Goal: Information Seeking & Learning: Learn about a topic

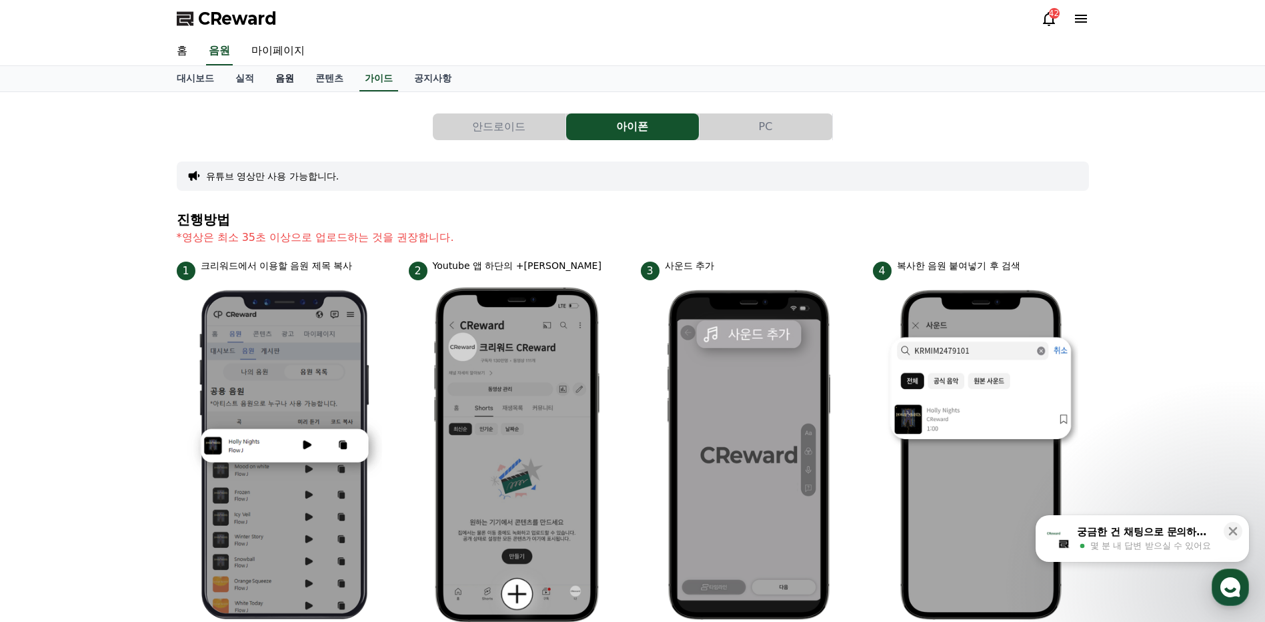
click at [281, 80] on link "음원" at bounding box center [285, 78] width 40 height 25
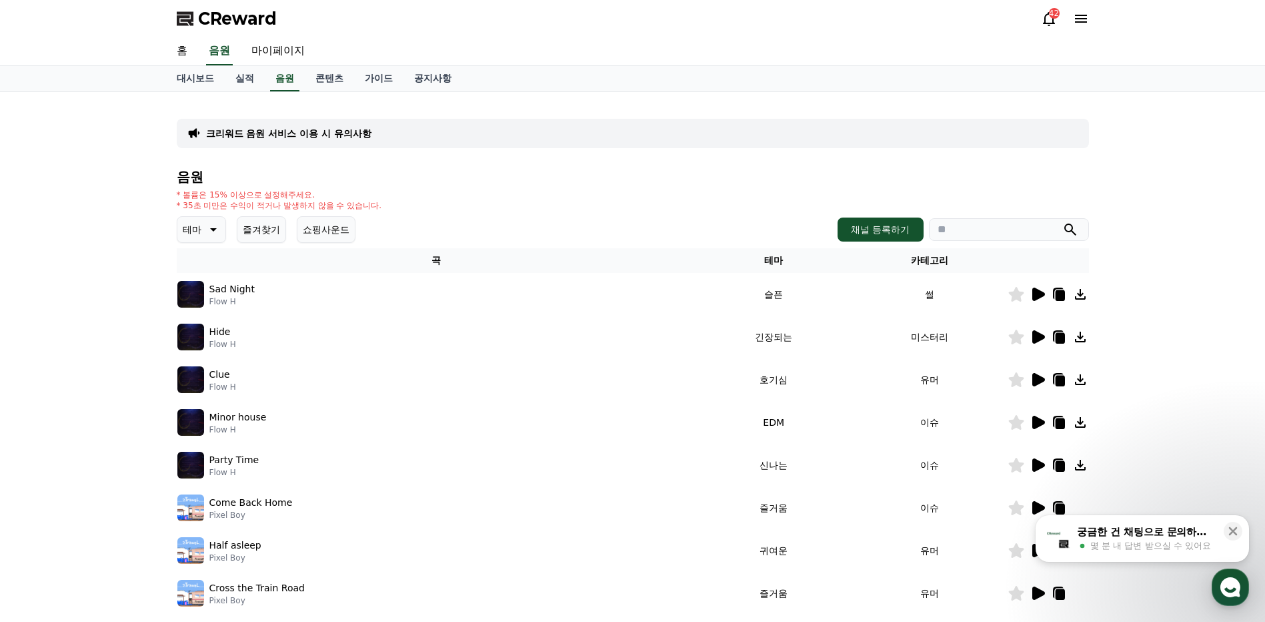
click at [1001, 234] on input "search" at bounding box center [1009, 229] width 160 height 23
type input "**********"
click at [1067, 228] on icon "submit" at bounding box center [1071, 229] width 16 height 16
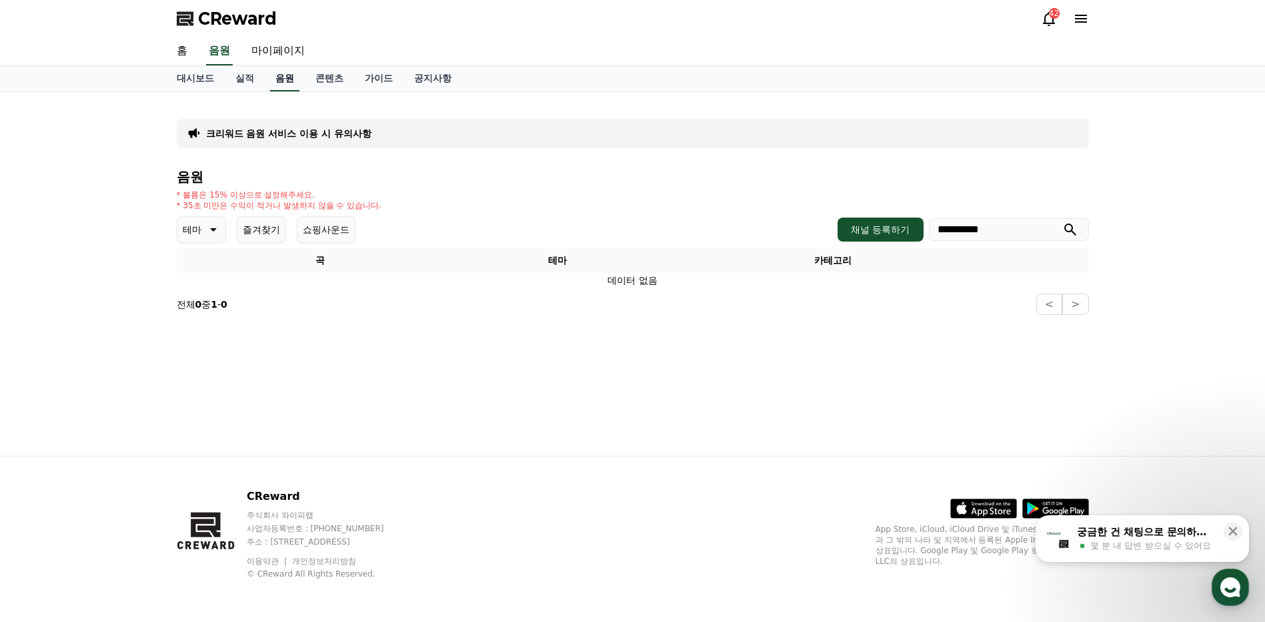
click at [282, 81] on link "음원" at bounding box center [284, 78] width 29 height 25
click at [286, 77] on link "음원" at bounding box center [284, 78] width 29 height 25
click at [214, 51] on link "음원" at bounding box center [219, 51] width 27 height 28
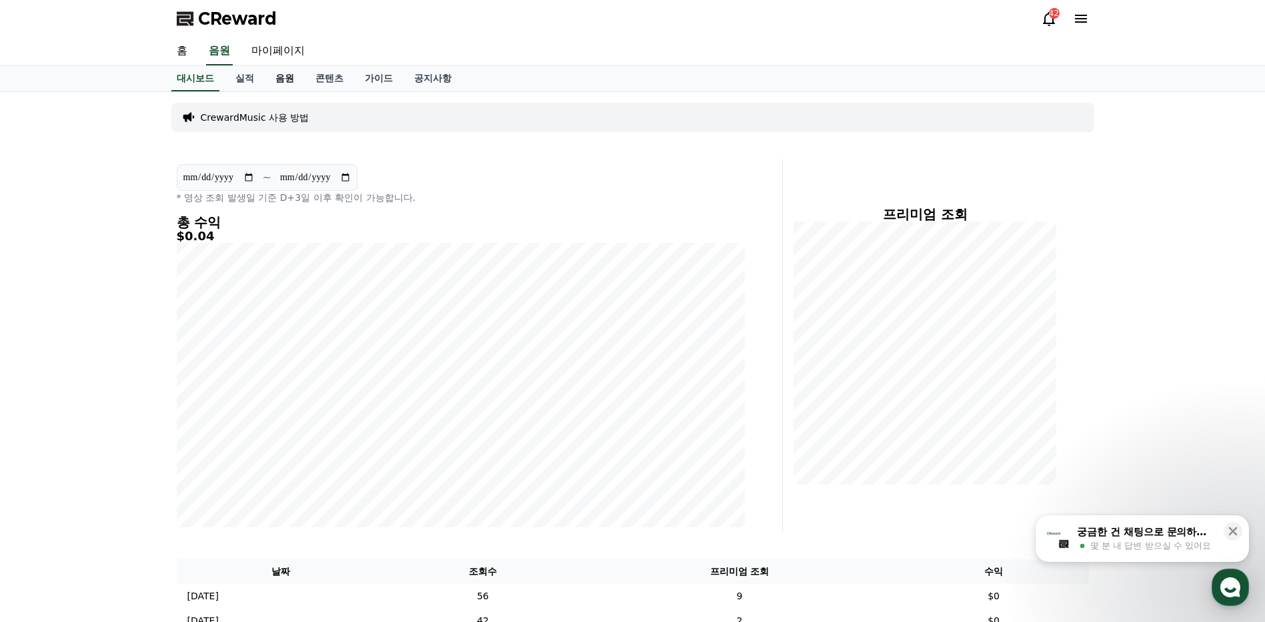
click at [281, 80] on link "음원" at bounding box center [285, 78] width 40 height 25
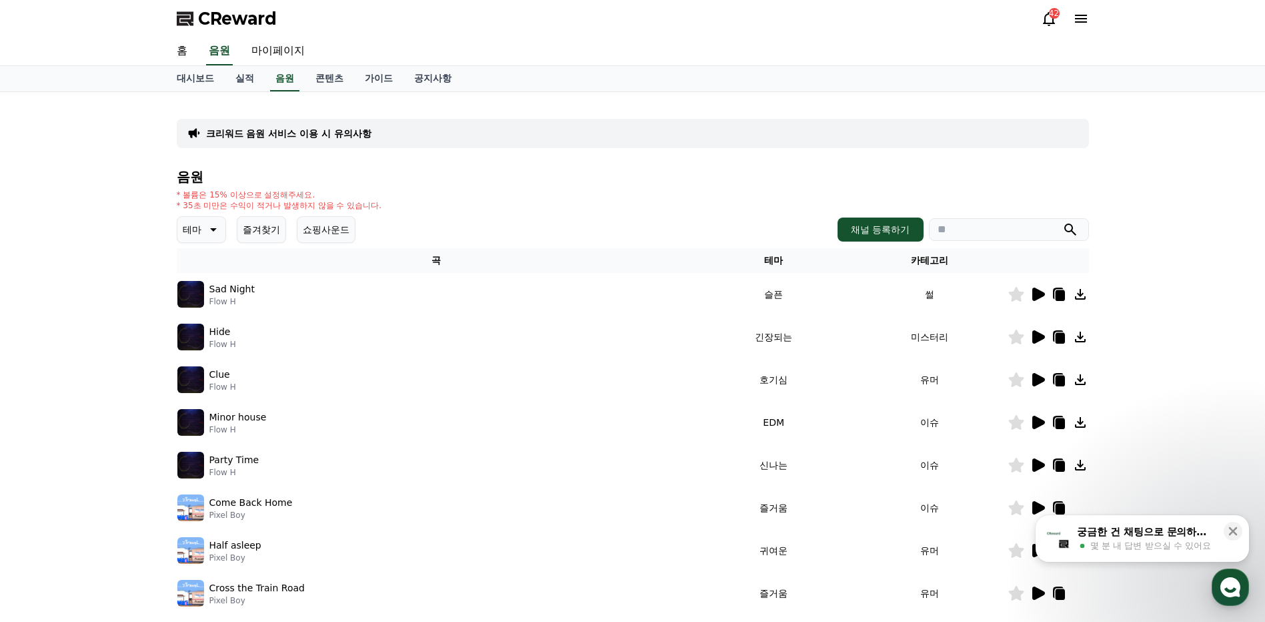
click at [215, 229] on icon at bounding box center [213, 229] width 7 height 3
click at [510, 217] on div "테마 테마 전체 환상적인 호기심 어두운 밝은 통통튀는 신나는 반전 웅장한 드라마틱 즐거움 분위기있는 EDM 그루브 슬픈 잔잔한 귀여운 감동적인…" at bounding box center [633, 229] width 912 height 27
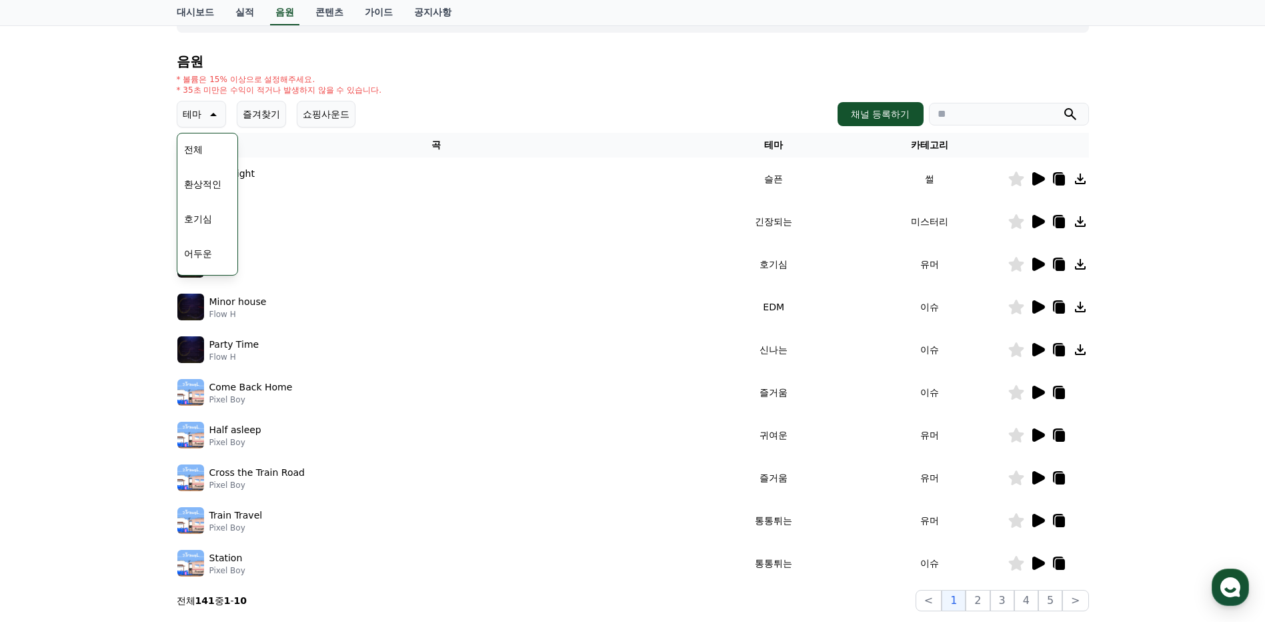
scroll to position [200, 0]
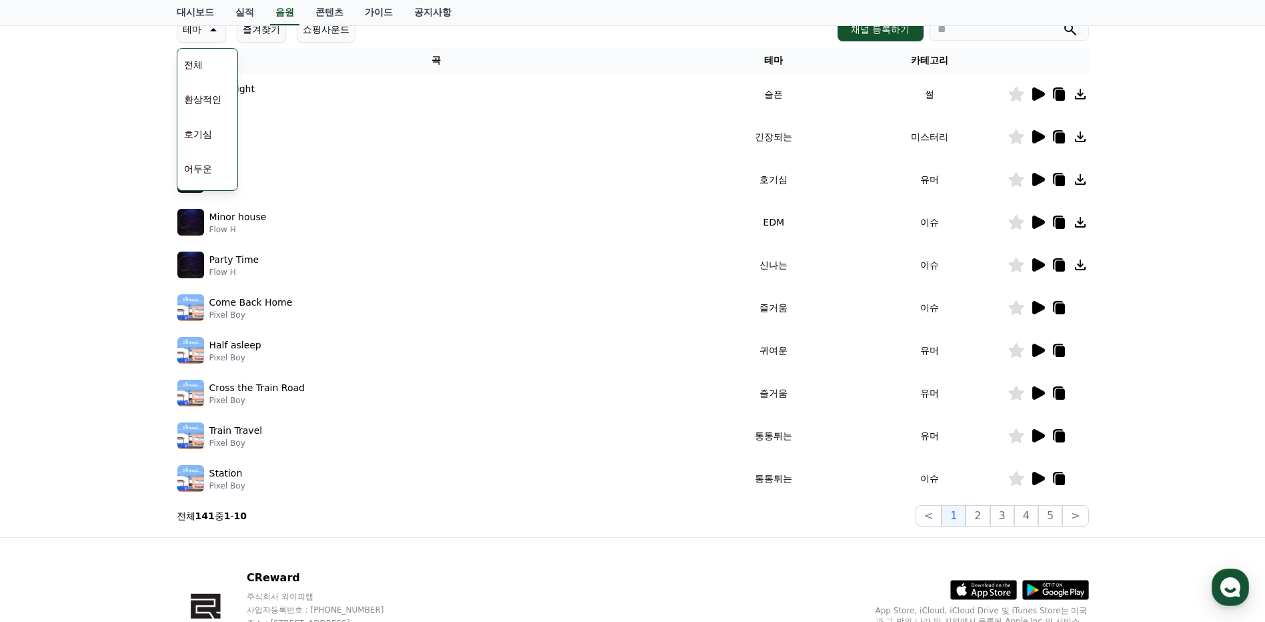
click at [1037, 394] on icon at bounding box center [1039, 392] width 13 height 13
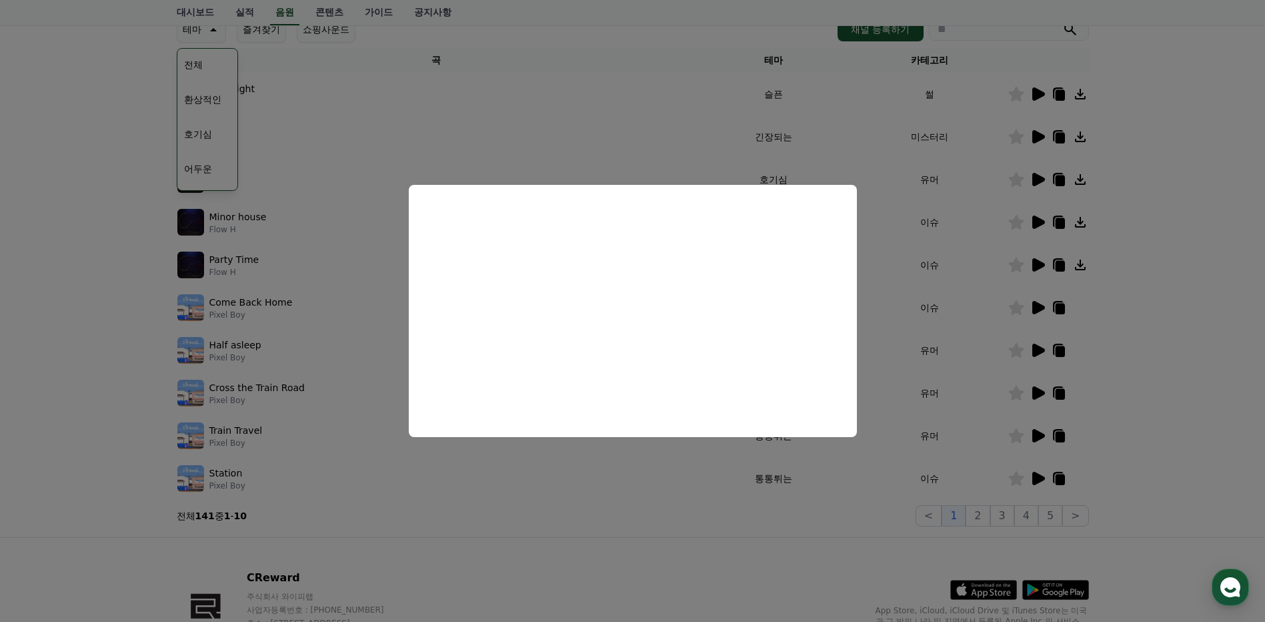
click at [1124, 145] on button "close modal" at bounding box center [632, 311] width 1265 height 622
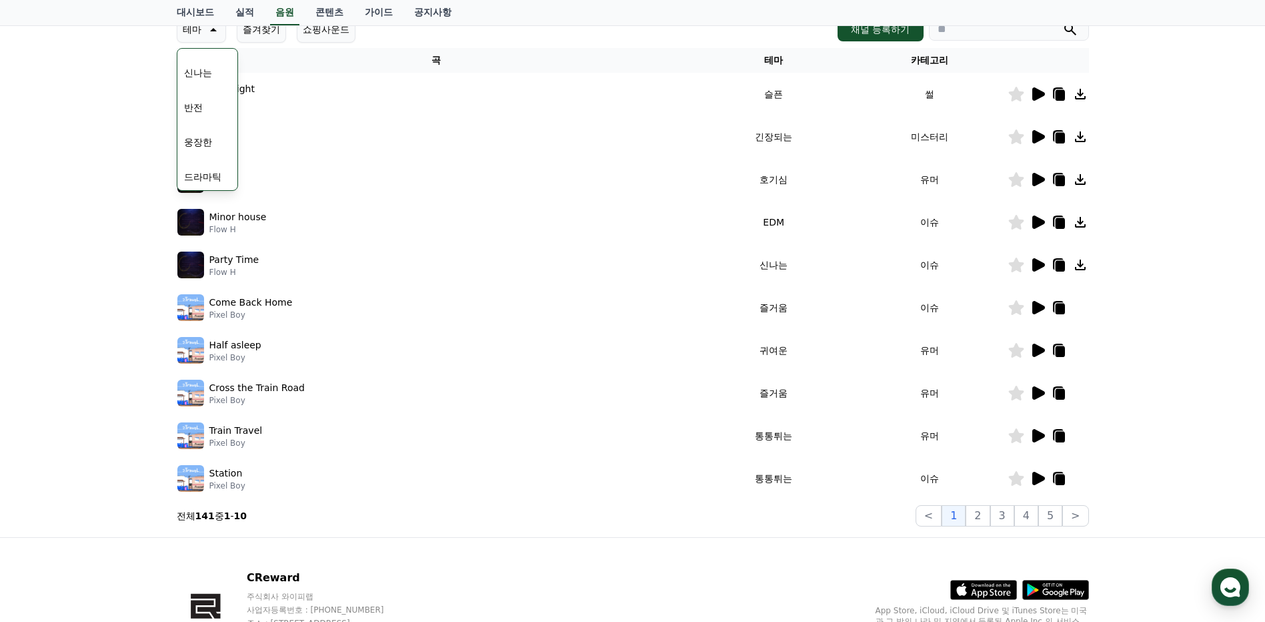
click at [199, 71] on button "신나는" at bounding box center [198, 72] width 39 height 29
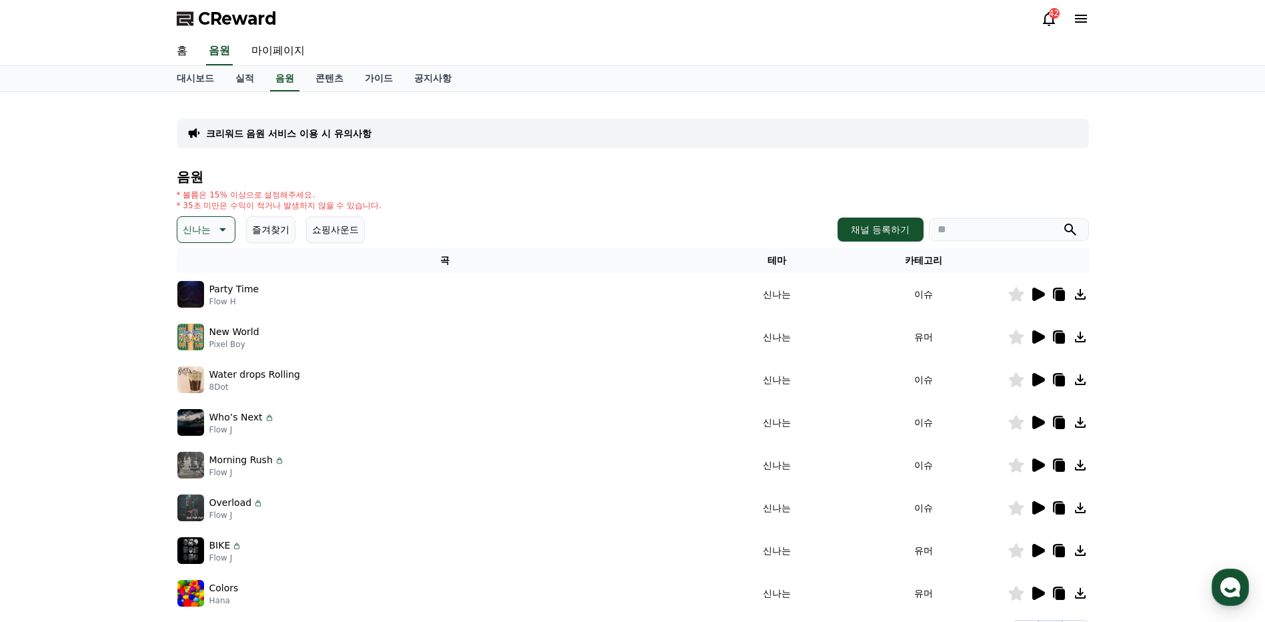
scroll to position [67, 0]
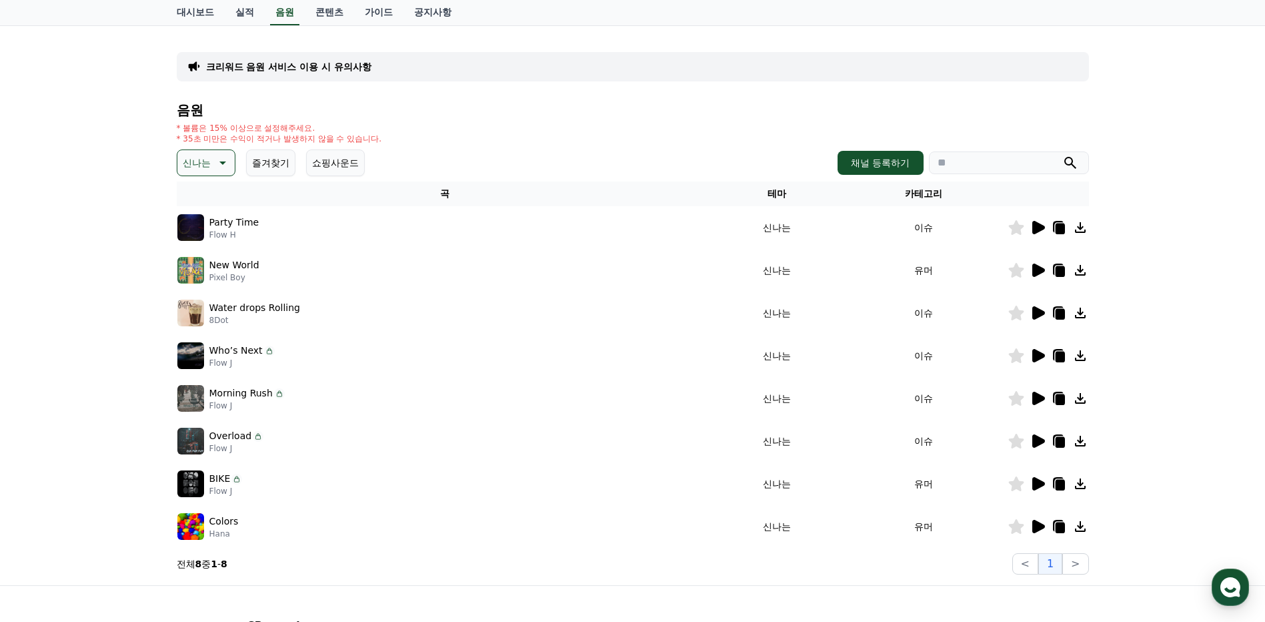
click at [1038, 269] on icon at bounding box center [1039, 269] width 13 height 13
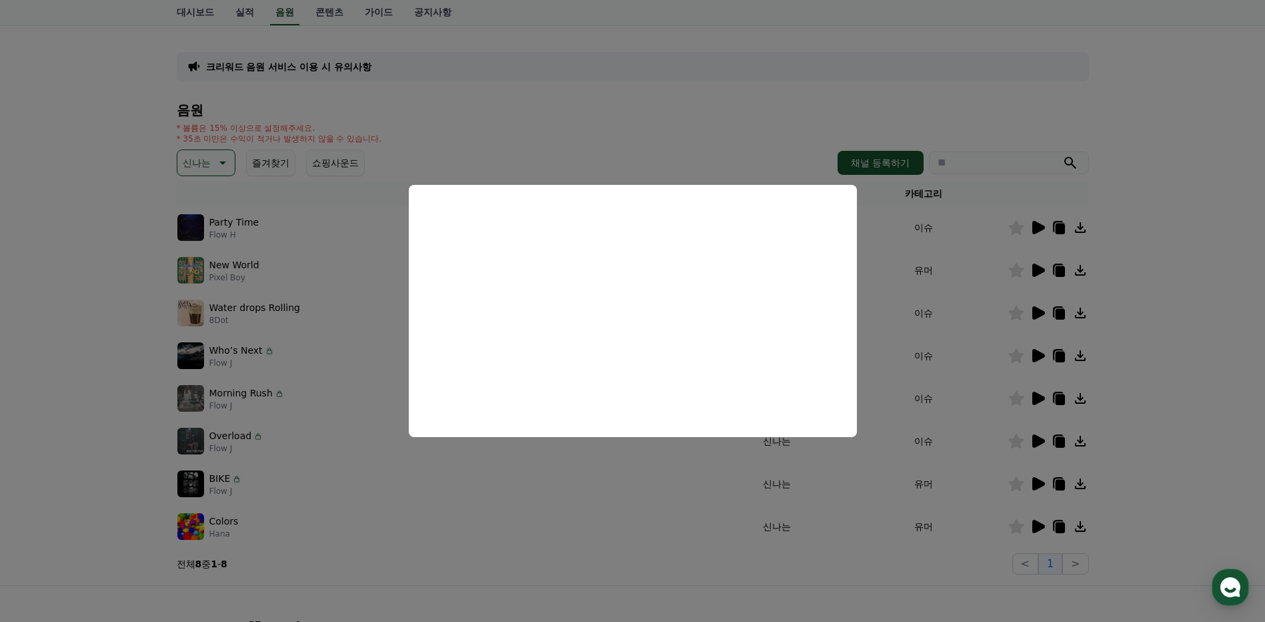
click at [1187, 286] on button "close modal" at bounding box center [632, 311] width 1265 height 622
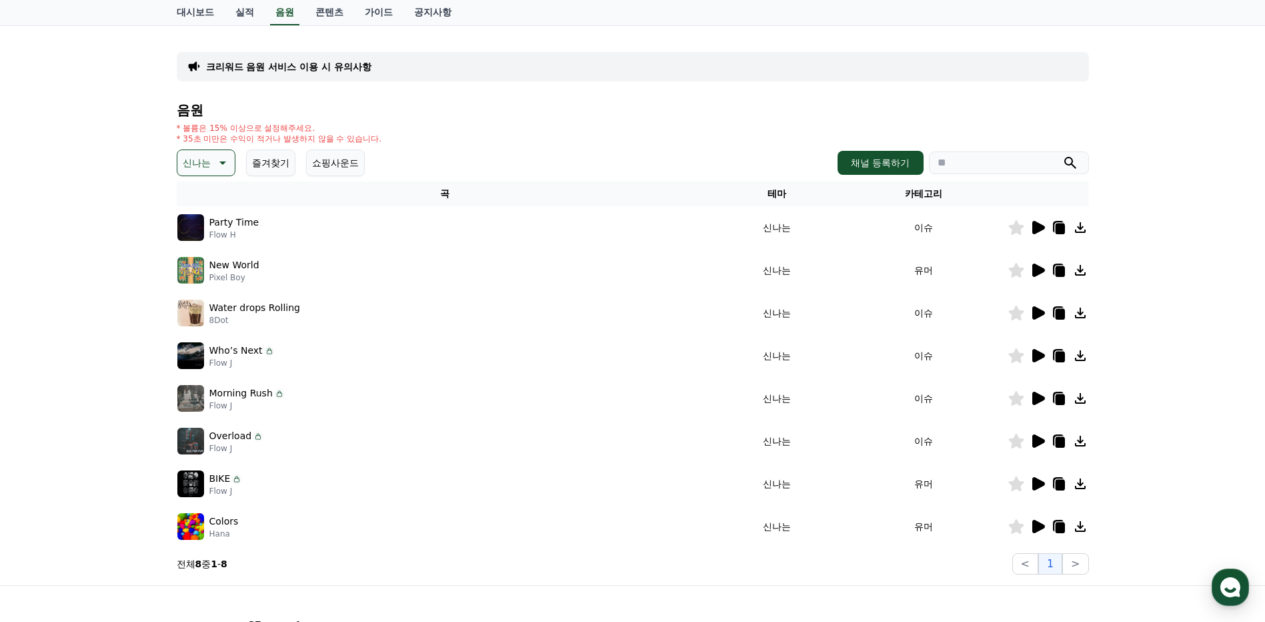
click at [1081, 267] on icon at bounding box center [1081, 270] width 16 height 16
